Goal: Find specific page/section: Find specific page/section

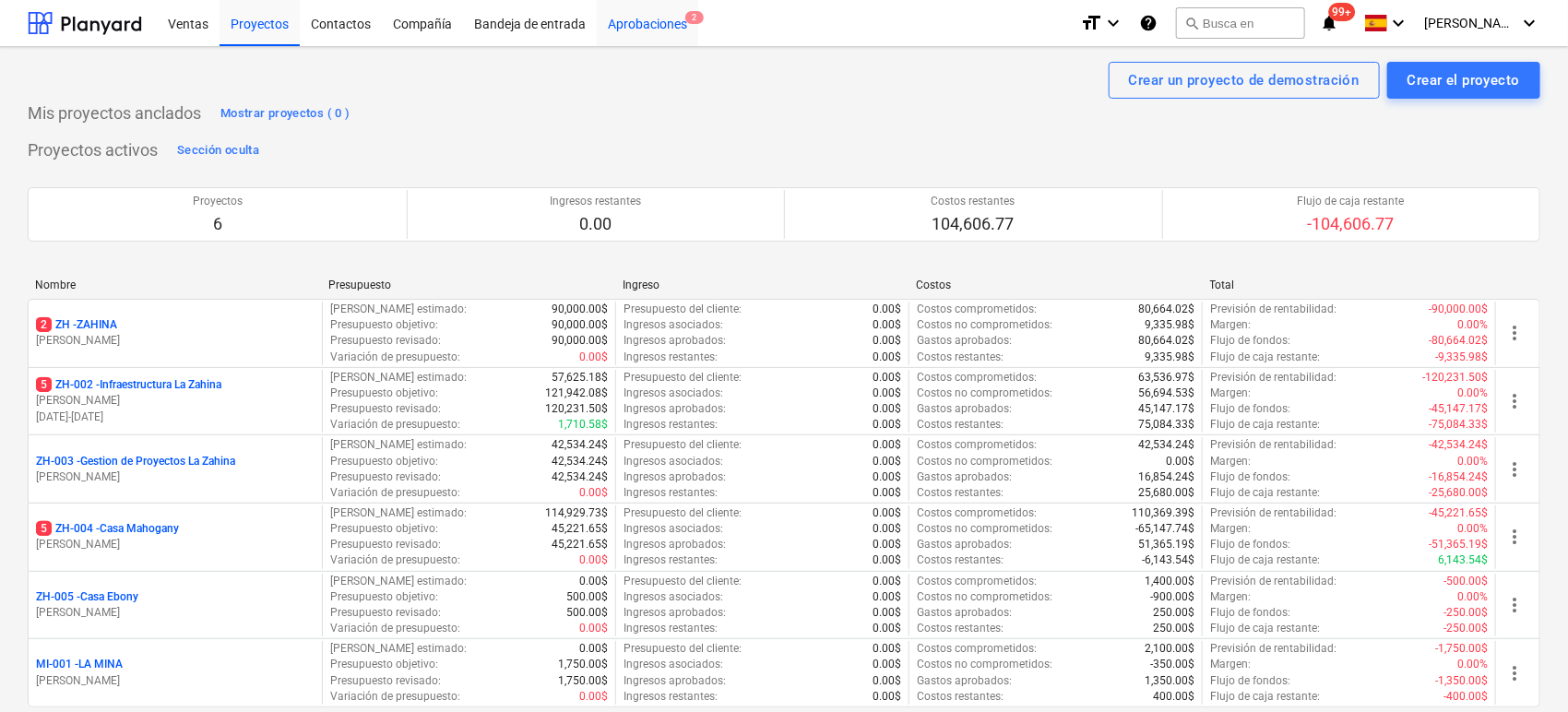
click at [654, 17] on div "Aprobaciones 2" at bounding box center [647, 23] width 101 height 47
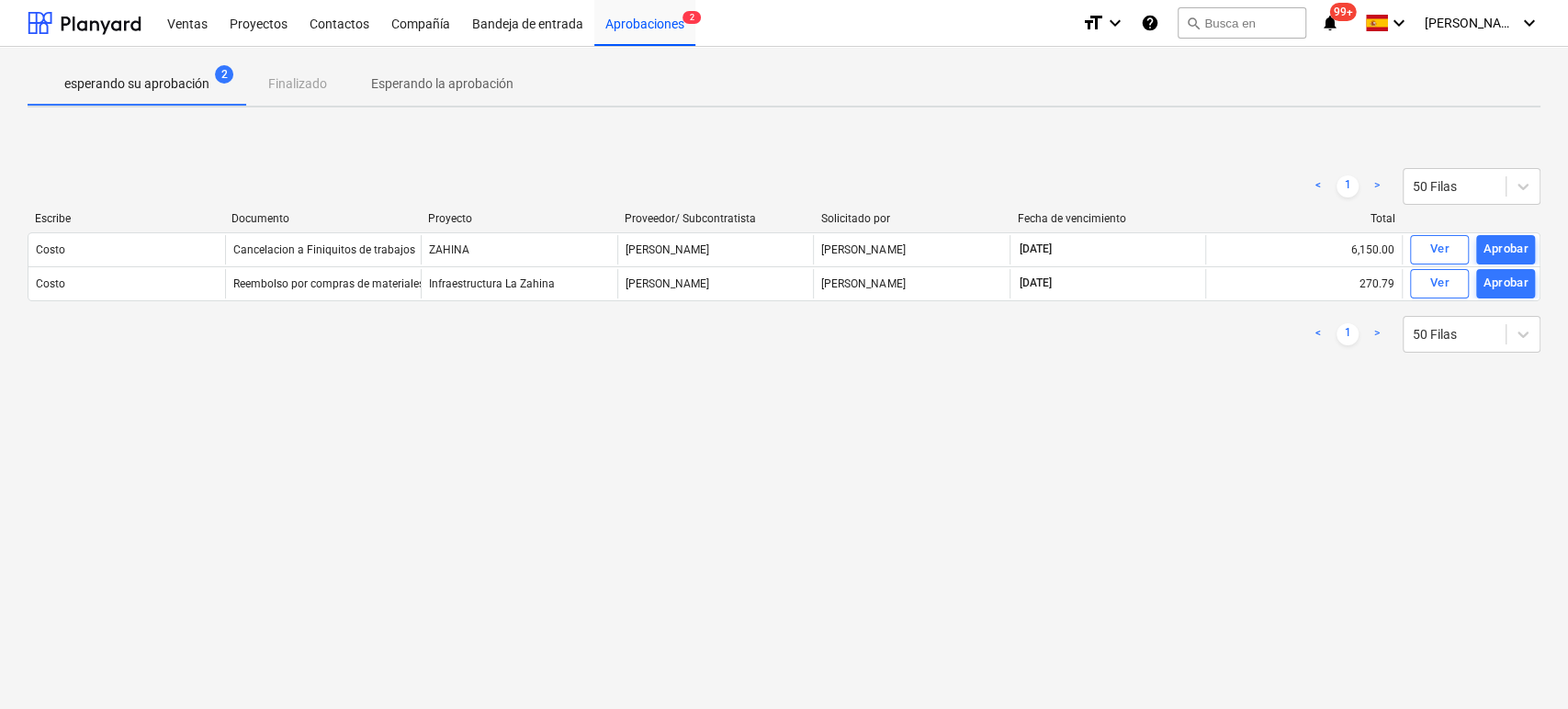
click at [1429, 250] on div "Ver" at bounding box center [1439, 249] width 19 height 21
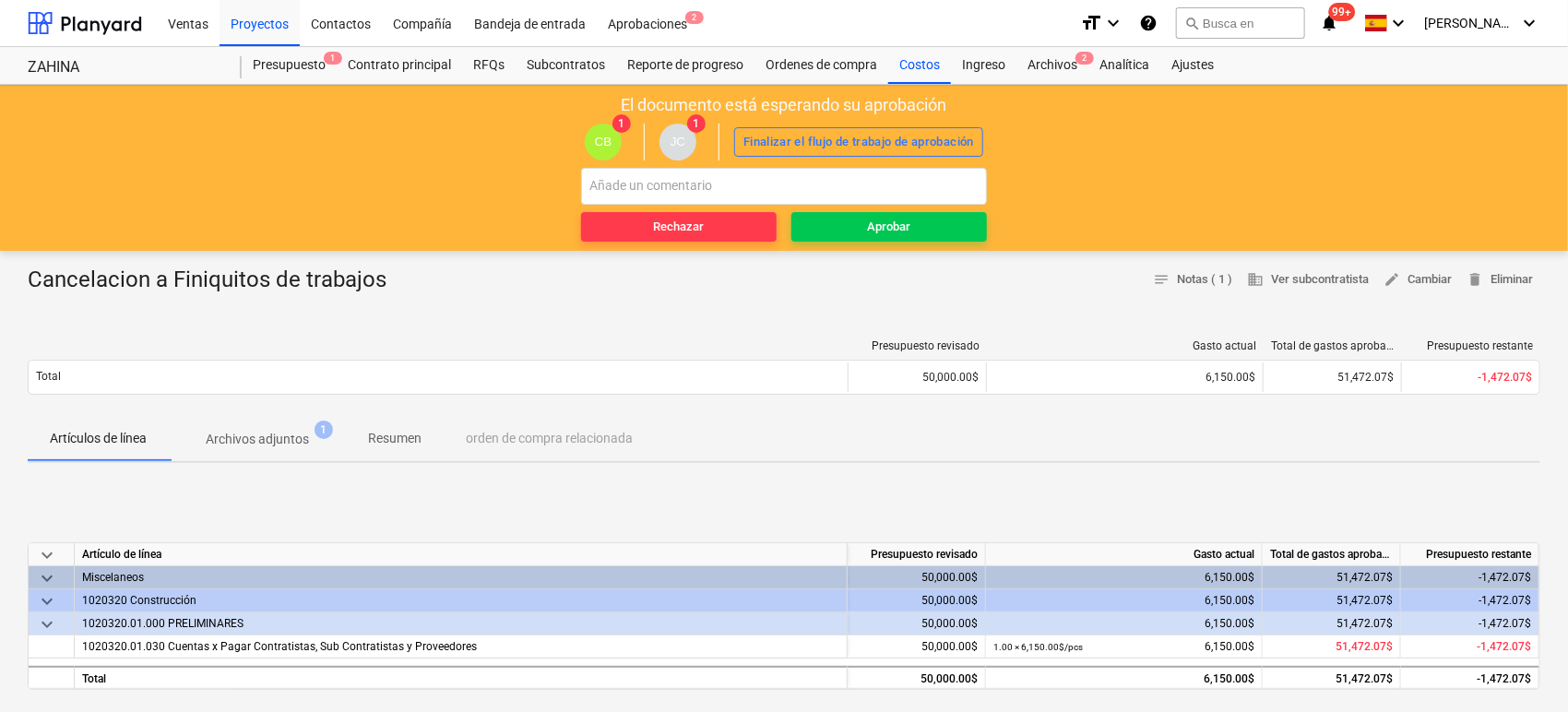
click at [295, 444] on p "Archivos adjuntos" at bounding box center [257, 440] width 103 height 19
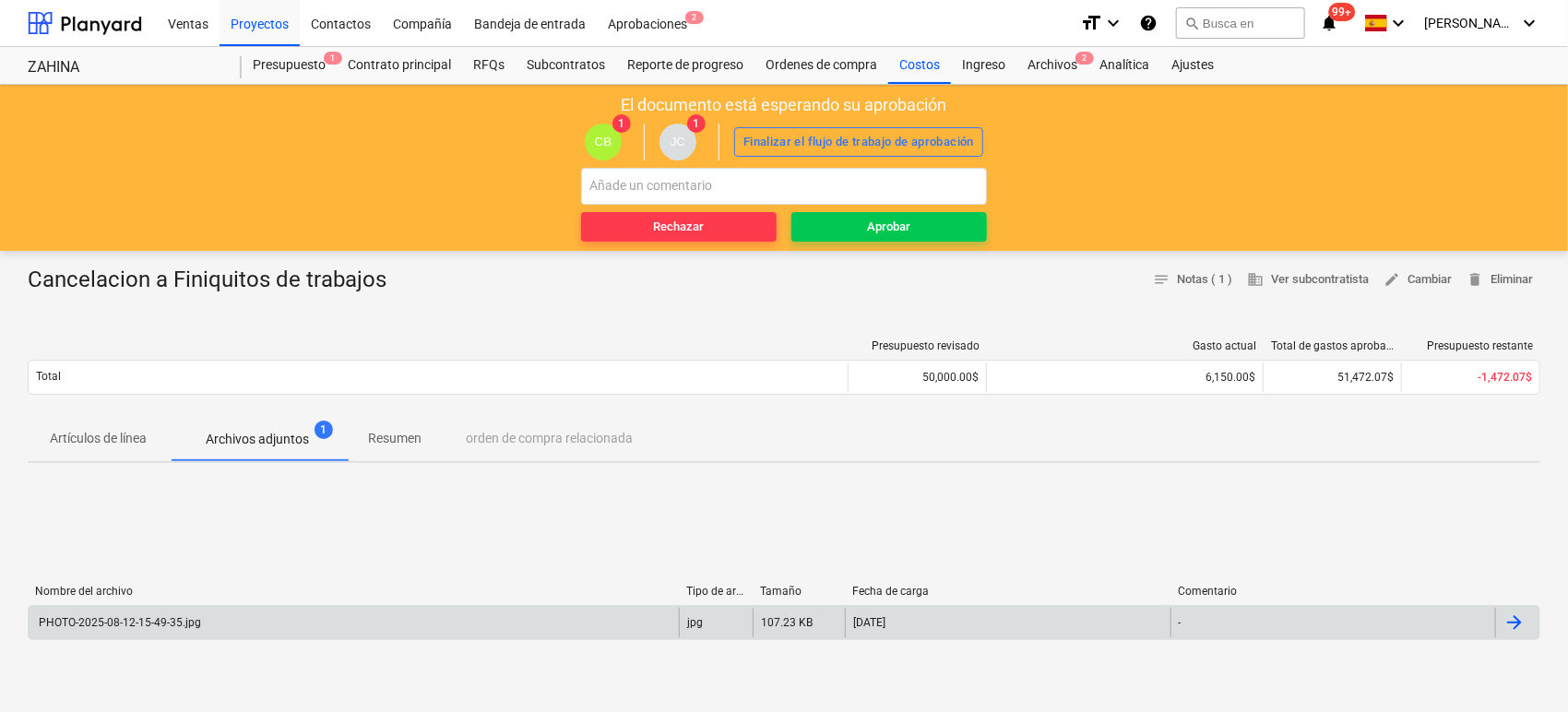
click at [176, 617] on div "PHOTO-2025-08-12-15-49-35.jpg" at bounding box center [118, 623] width 165 height 13
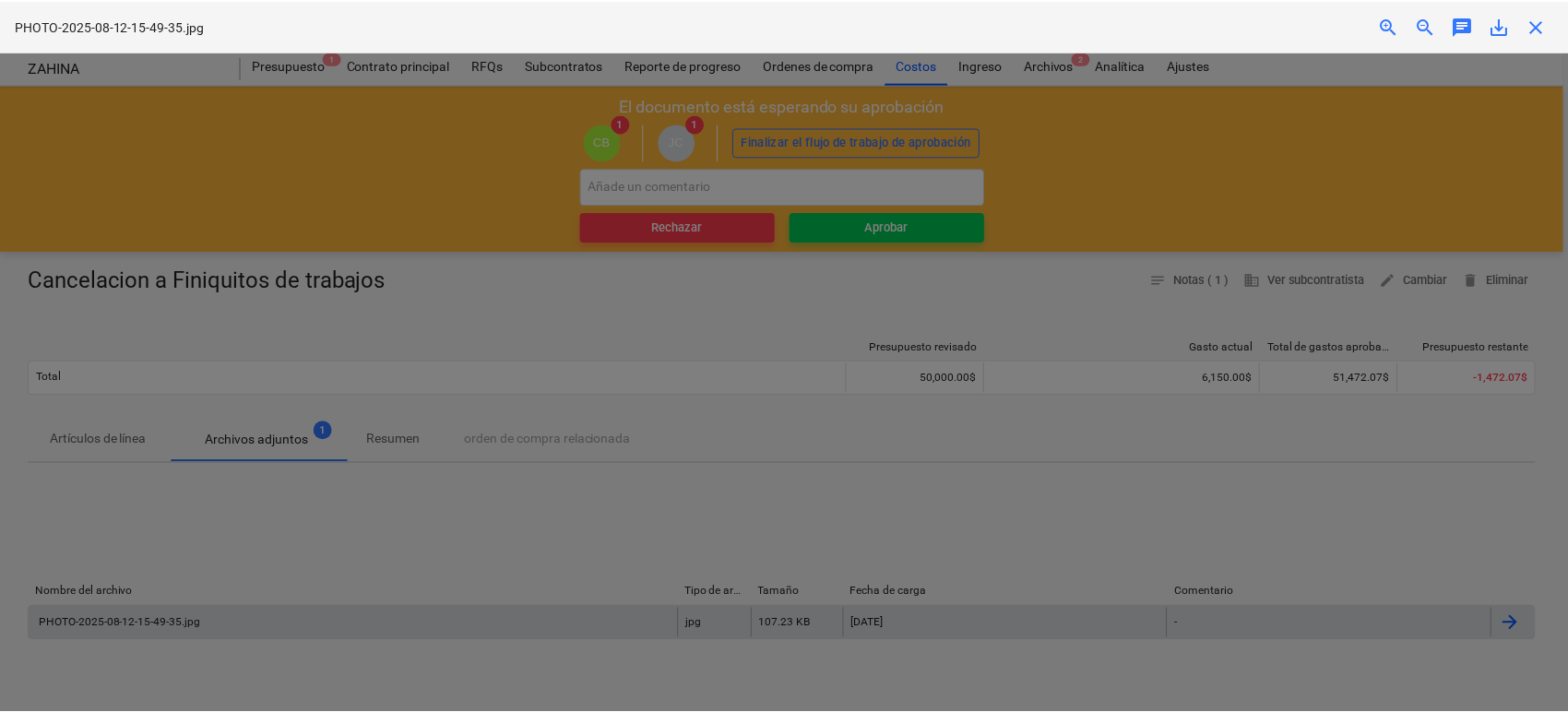
scroll to position [401, 0]
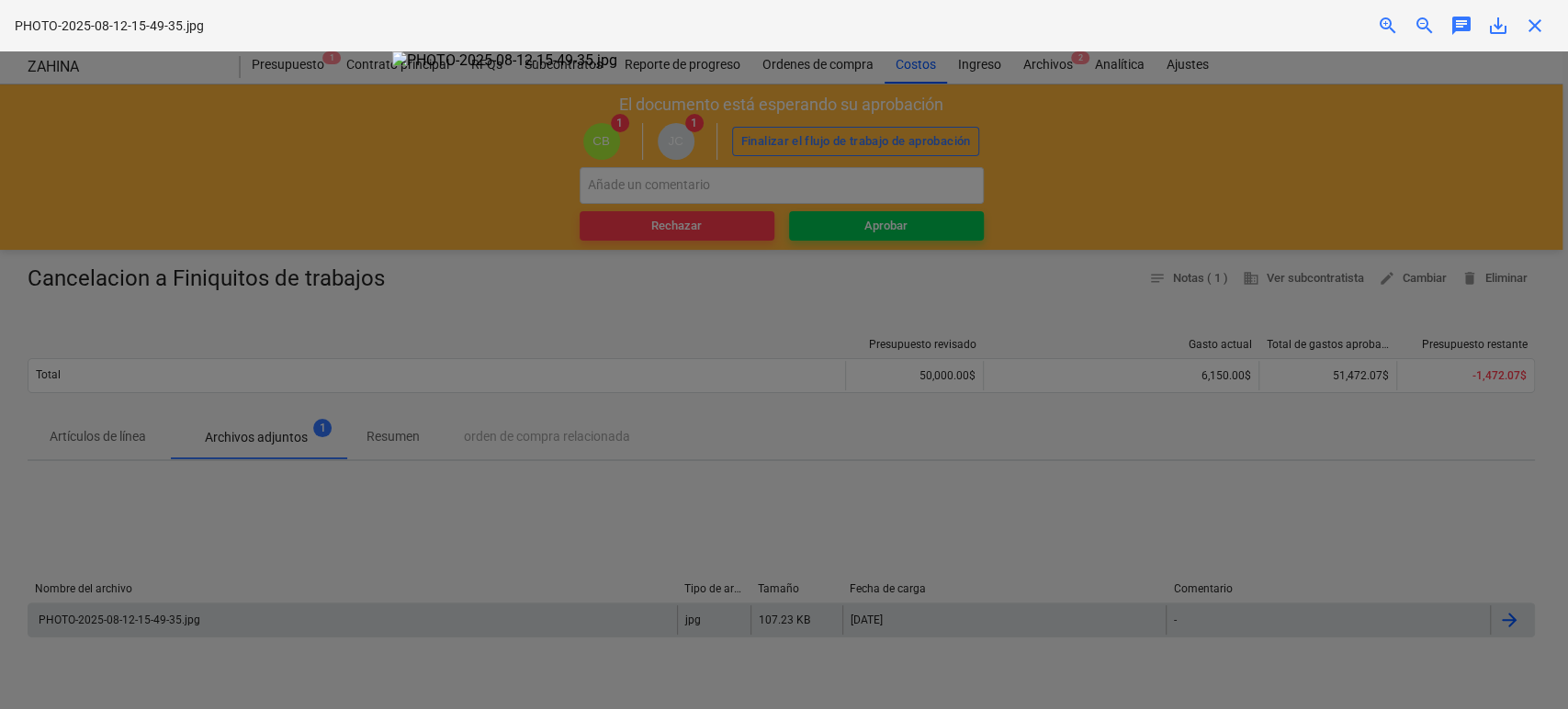
click at [337, 196] on div at bounding box center [784, 380] width 1568 height 658
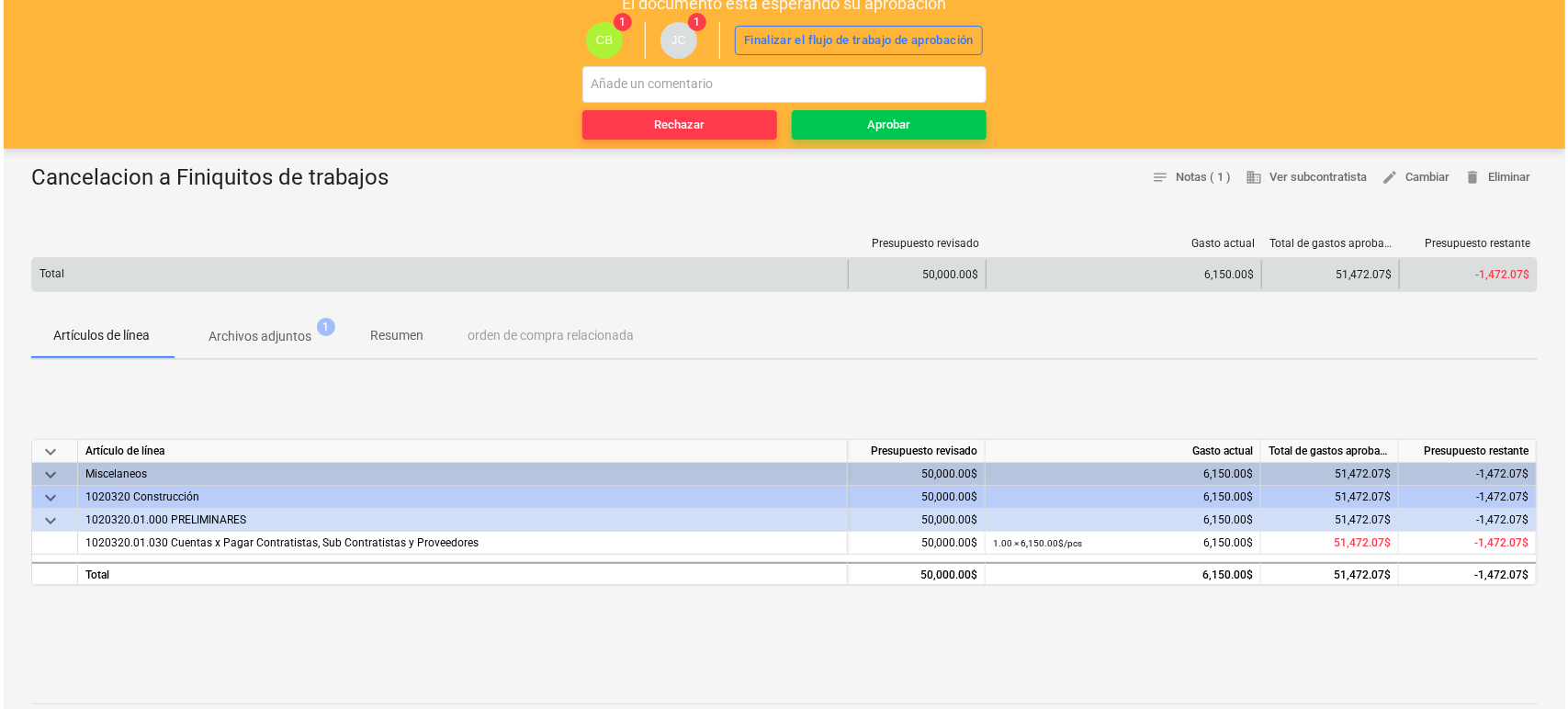
scroll to position [102, 0]
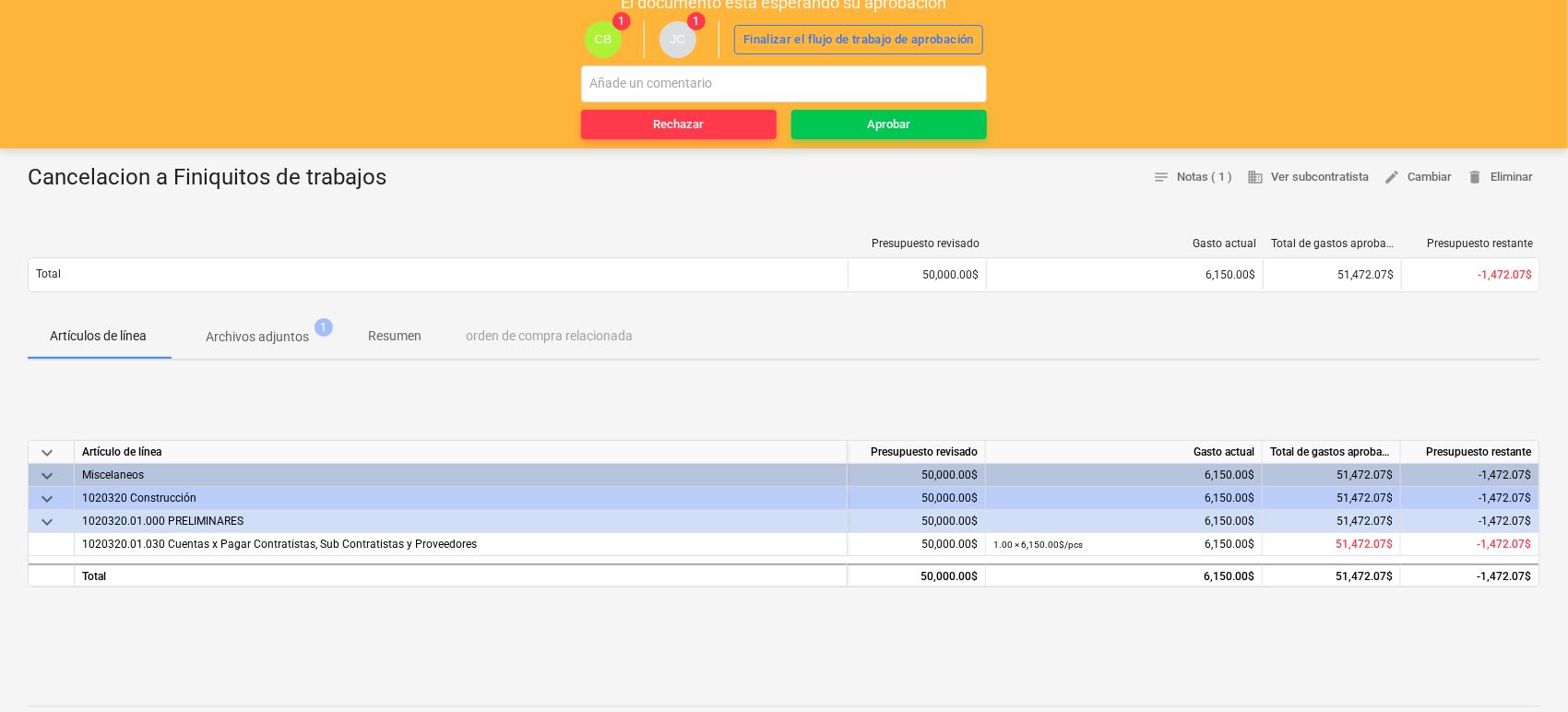
click at [271, 334] on p "Archivos adjuntos" at bounding box center [257, 338] width 103 height 19
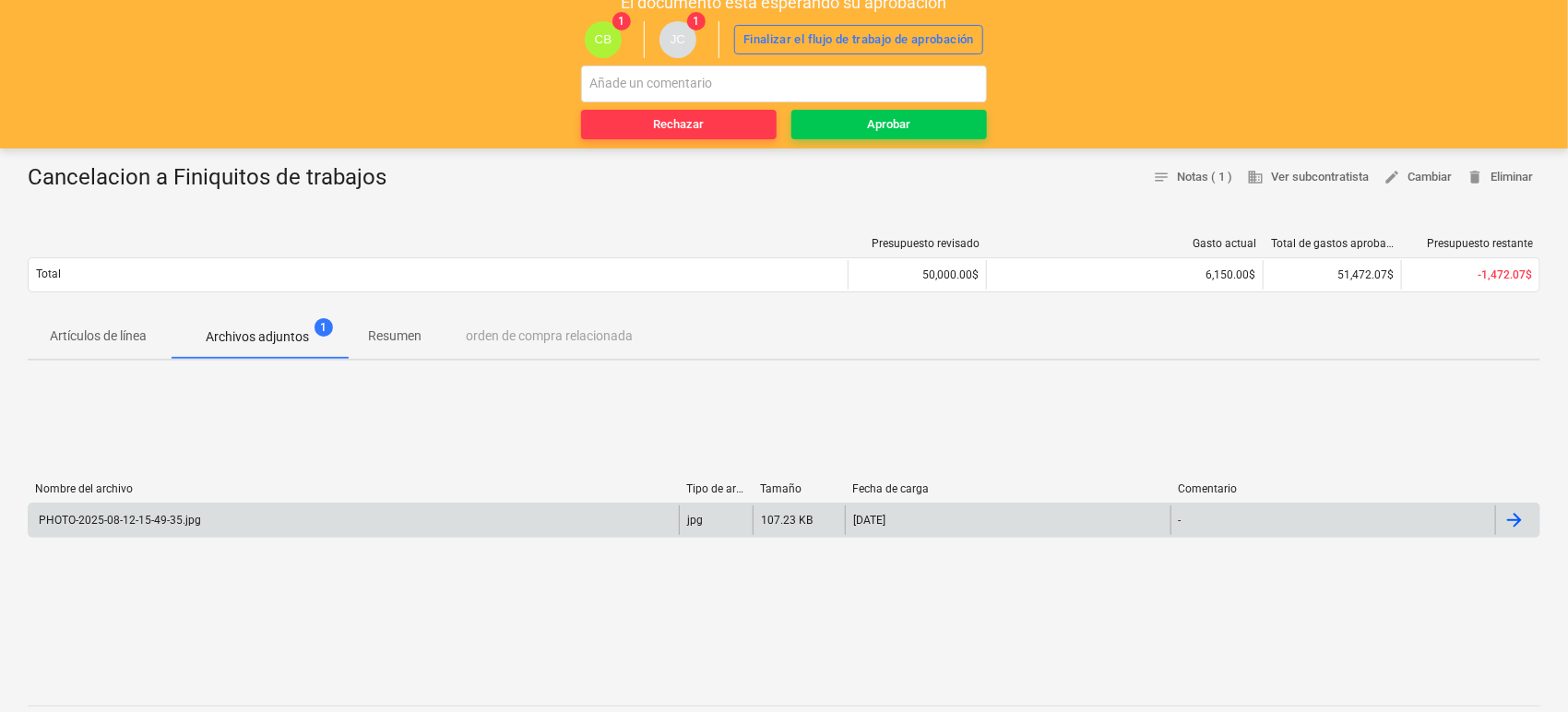
click at [148, 520] on div "PHOTO-2025-08-12-15-49-35.jpg" at bounding box center [118, 520] width 165 height 13
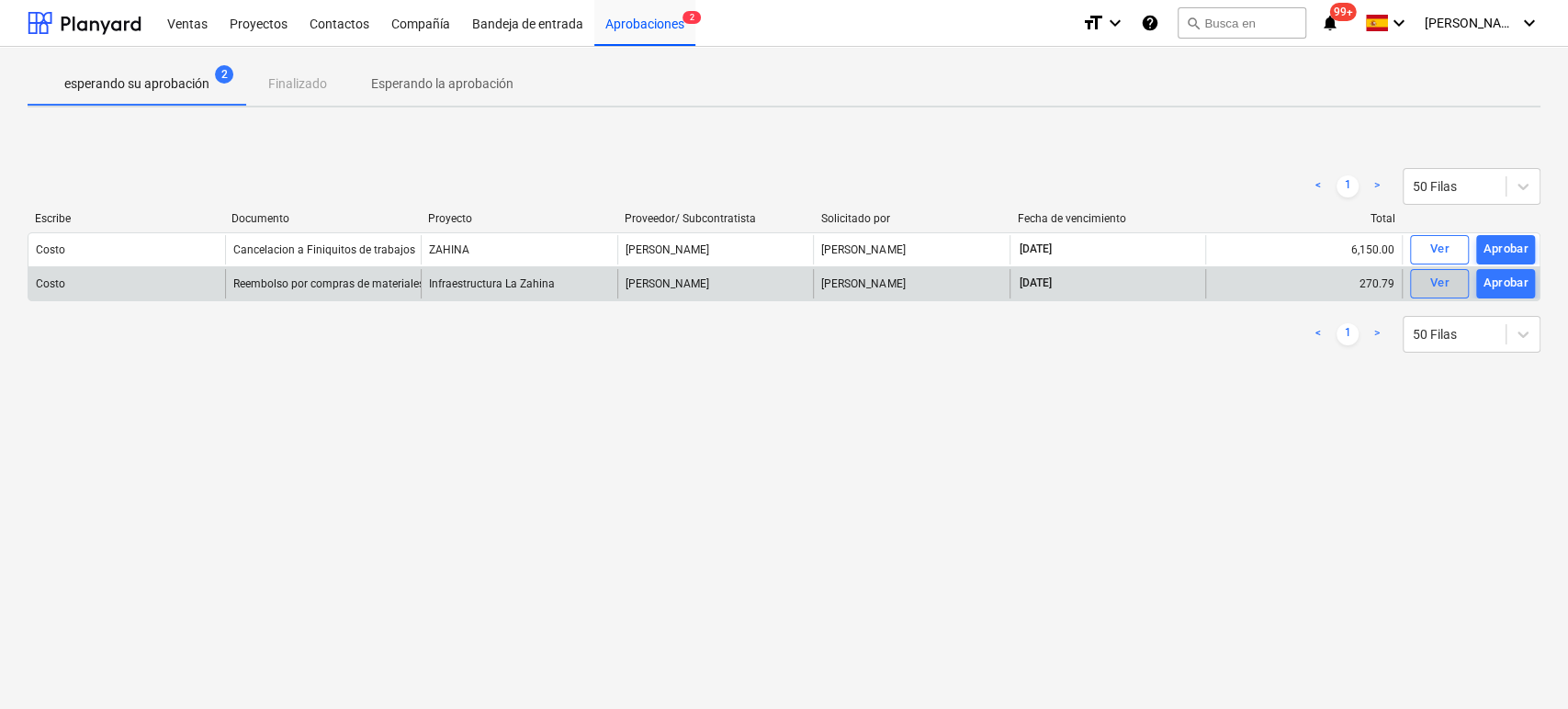
click at [1425, 282] on span "Ver" at bounding box center [1439, 283] width 41 height 21
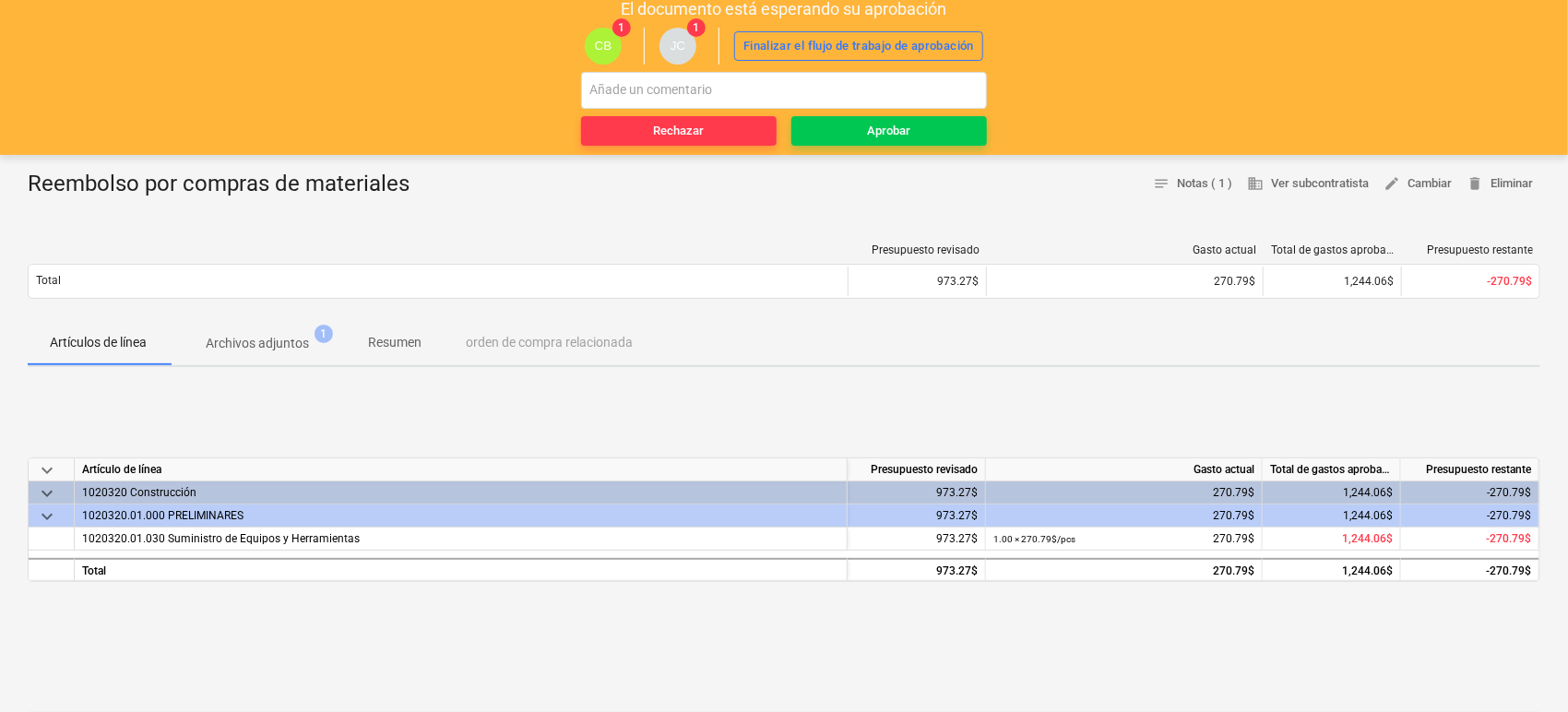
scroll to position [102, 0]
